Goal: Task Accomplishment & Management: Manage account settings

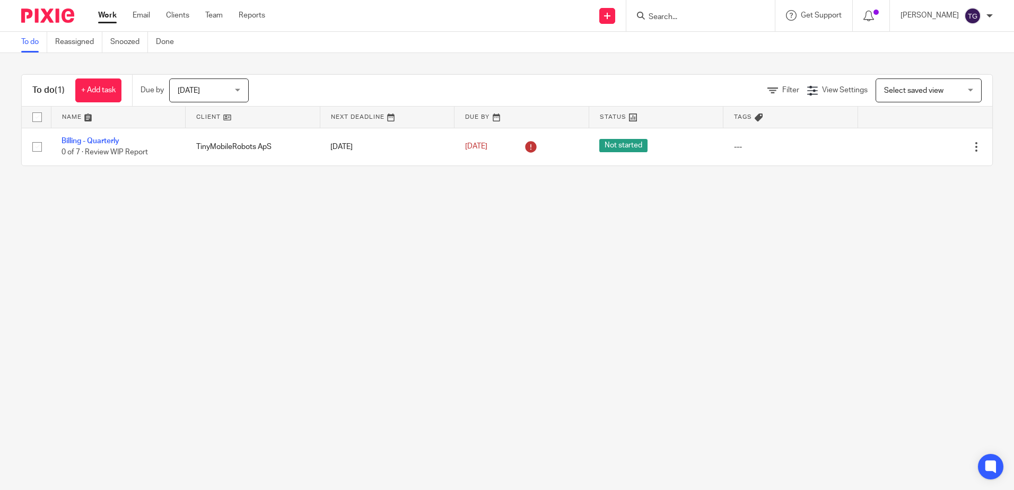
click at [705, 13] on input "Search" at bounding box center [695, 18] width 95 height 10
type input "hm group"
click at [700, 40] on link at bounding box center [712, 41] width 132 height 16
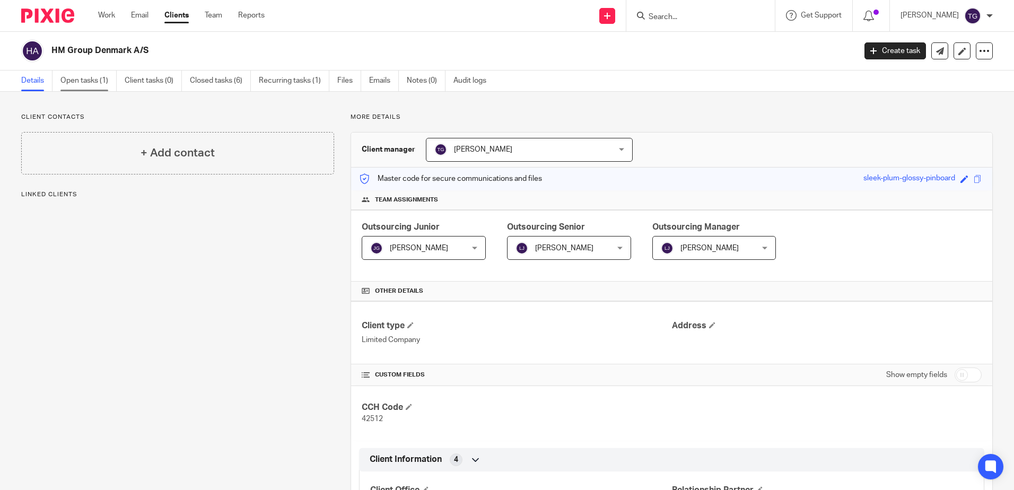
click at [80, 76] on link "Open tasks (1)" at bounding box center [88, 81] width 56 height 21
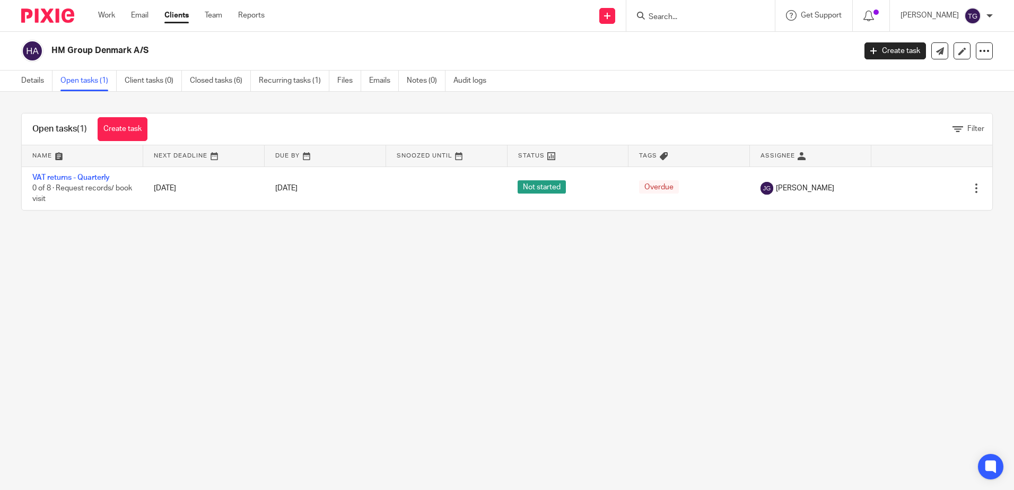
click at [297, 298] on main "HM Group Denmark A/S Create task Update from Companies House Export data Merge …" at bounding box center [507, 245] width 1014 height 490
click at [121, 280] on main "HM Group Denmark A/S Create task Update from Companies House Export data Merge …" at bounding box center [507, 245] width 1014 height 490
click at [244, 297] on main "HM Group Denmark A/S Create task Update from Companies House Export data Merge …" at bounding box center [507, 245] width 1014 height 490
click at [289, 80] on link "Recurring tasks (1)" at bounding box center [294, 81] width 71 height 21
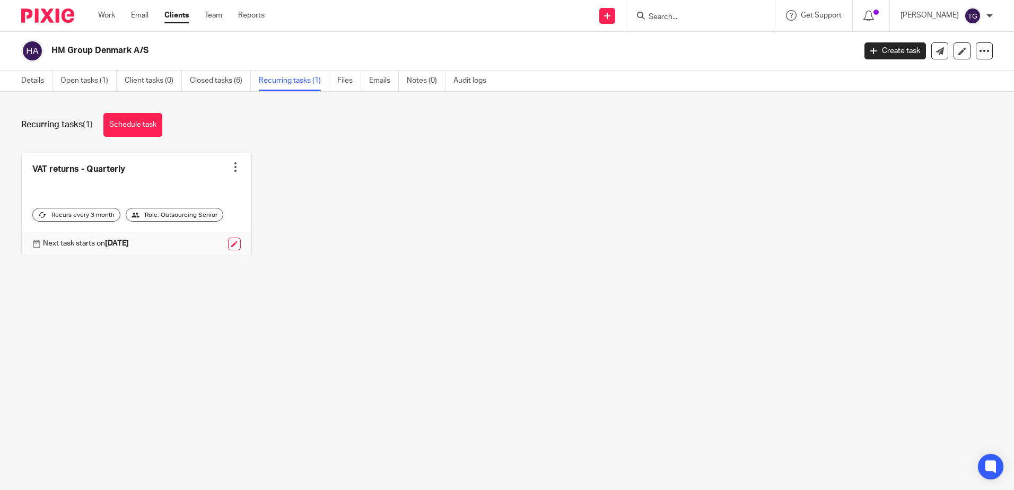
click at [222, 79] on link "Closed tasks (6)" at bounding box center [220, 81] width 61 height 21
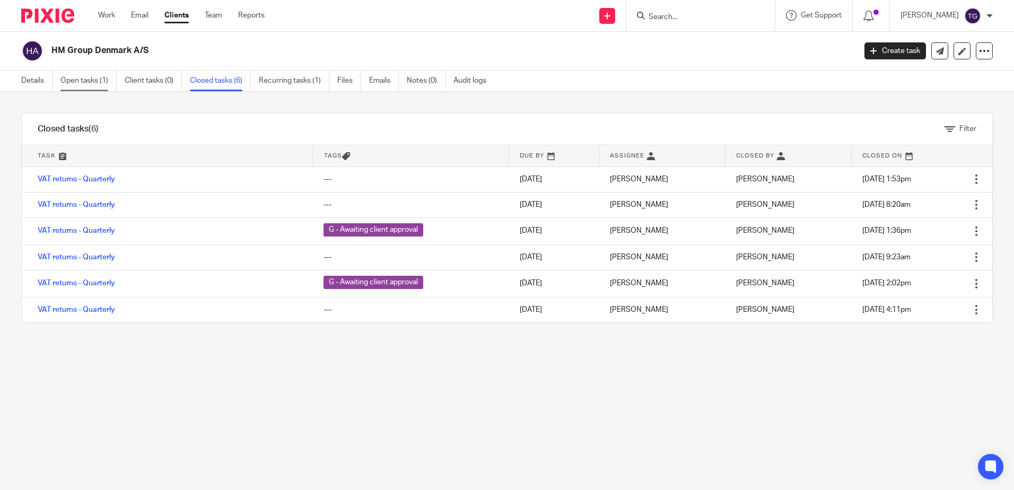
click at [72, 84] on link "Open tasks (1)" at bounding box center [88, 81] width 56 height 21
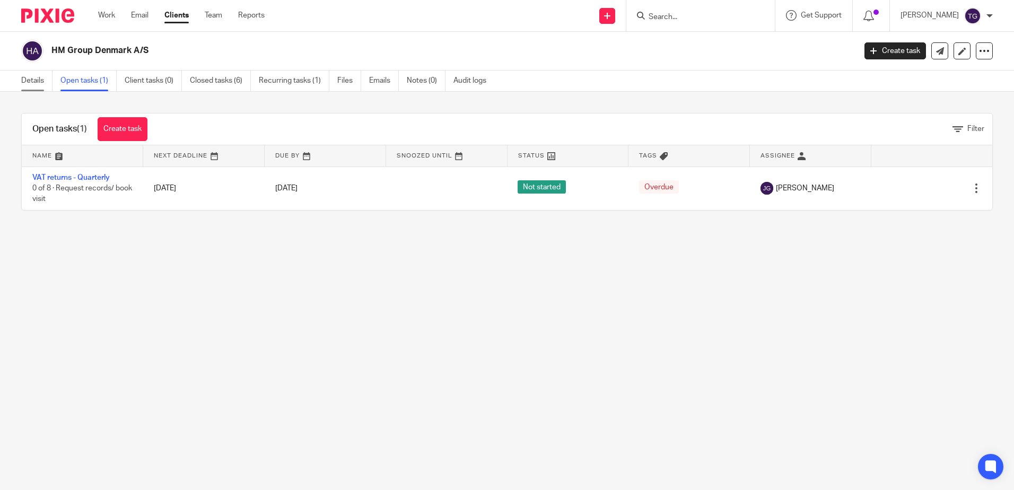
click at [36, 77] on link "Details" at bounding box center [36, 81] width 31 height 21
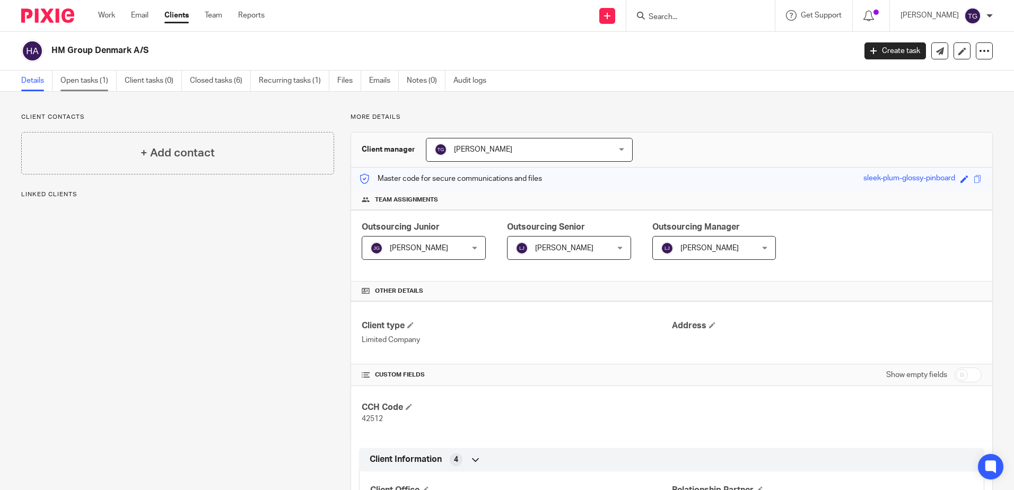
click at [78, 75] on link "Open tasks (1)" at bounding box center [88, 81] width 56 height 21
